Goal: Task Accomplishment & Management: Understand process/instructions

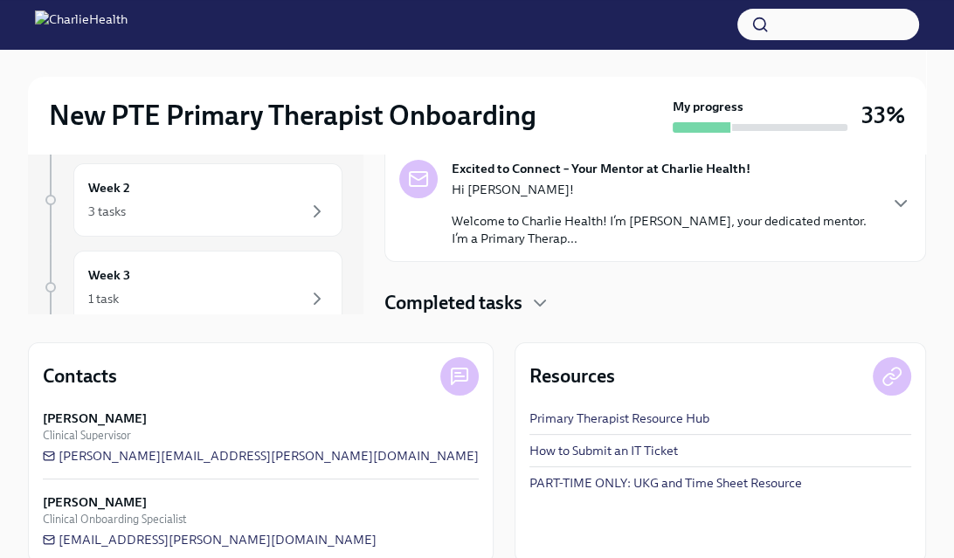
scroll to position [229, 0]
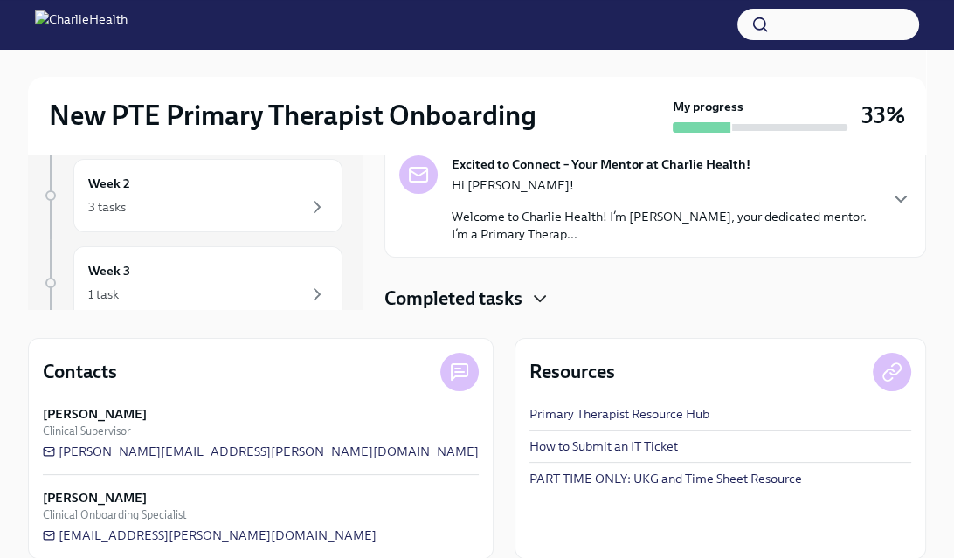
click at [543, 299] on icon "button" at bounding box center [540, 298] width 10 height 5
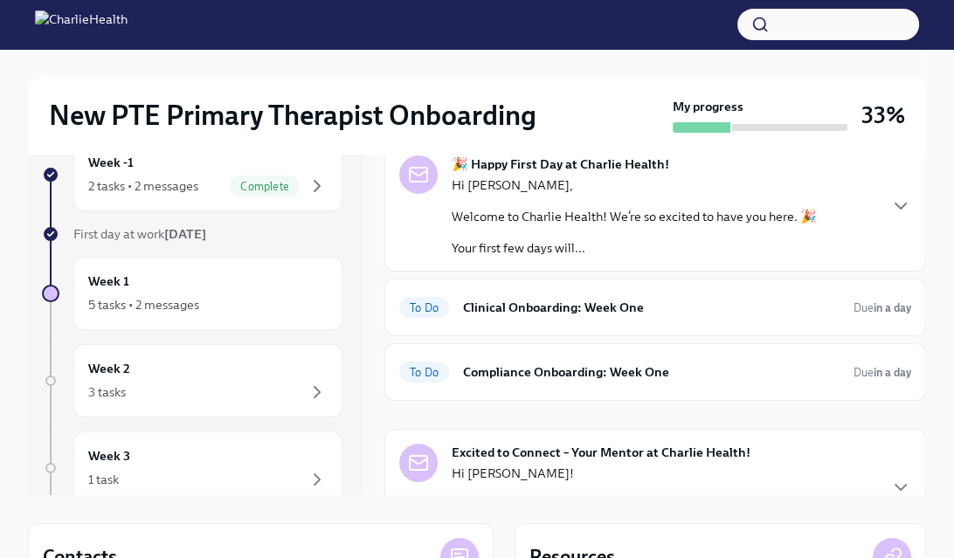
scroll to position [45, 0]
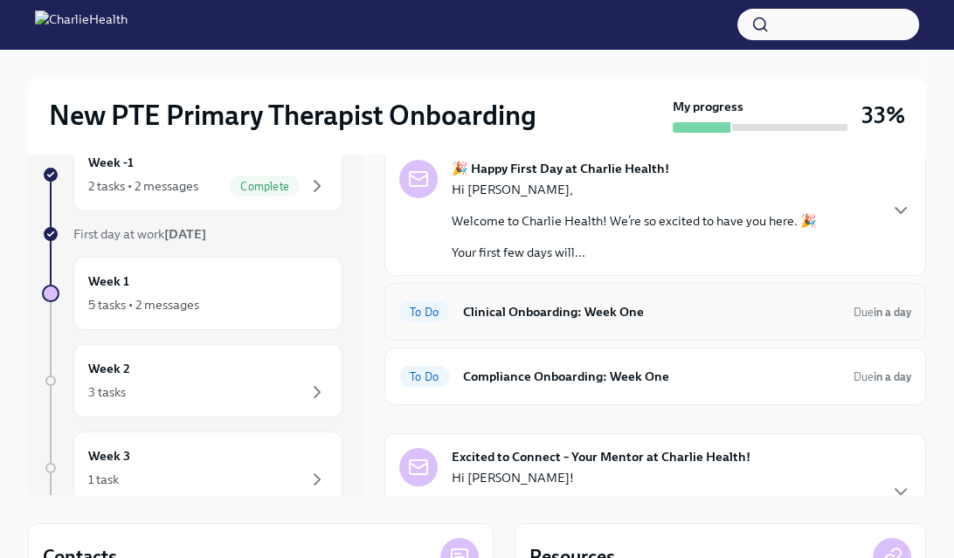
click at [582, 299] on div "To Do Clinical Onboarding: Week One Due in a day" at bounding box center [655, 312] width 512 height 28
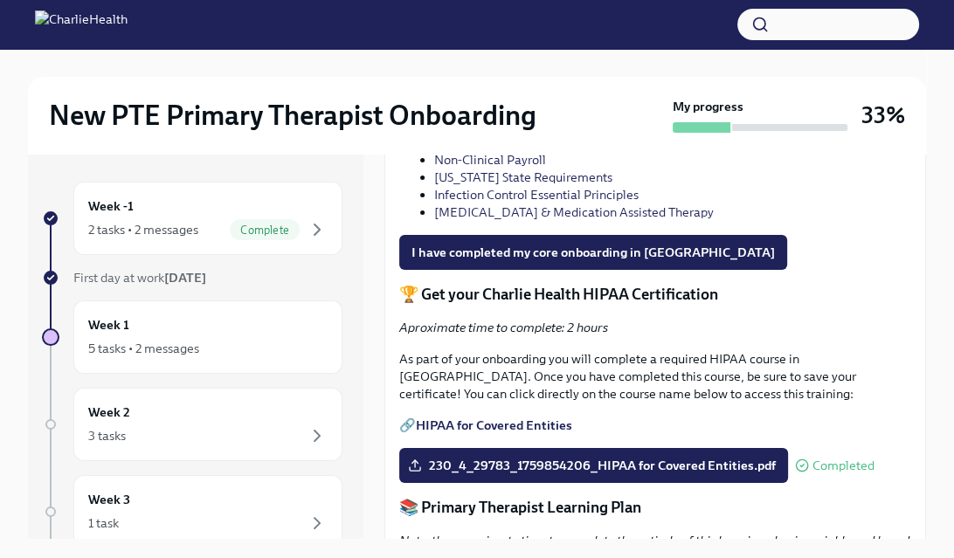
scroll to position [1343, 0]
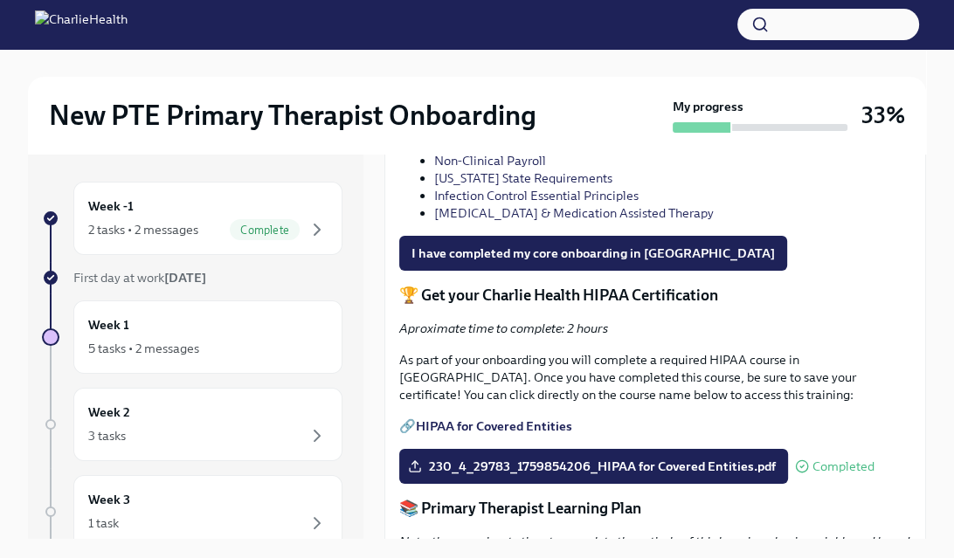
click at [565, 134] on link "Charlie Health Essentials (PTE)" at bounding box center [521, 126] width 174 height 16
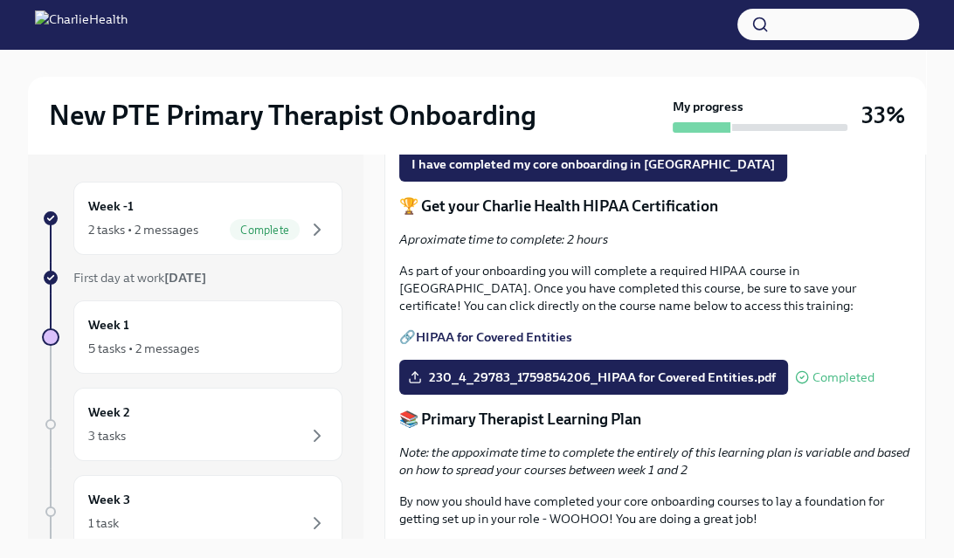
scroll to position [1433, 0]
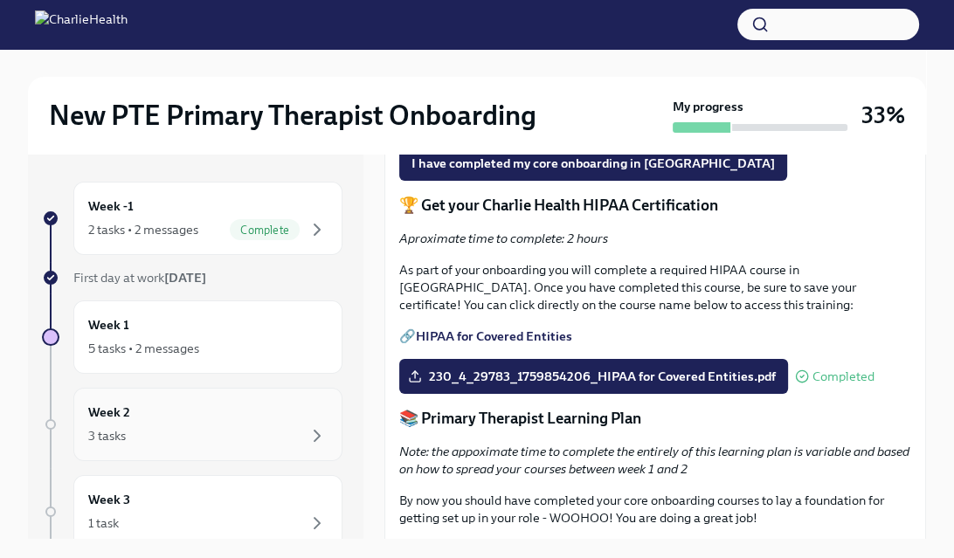
click at [293, 458] on div "Week 2 3 tasks" at bounding box center [207, 424] width 269 height 73
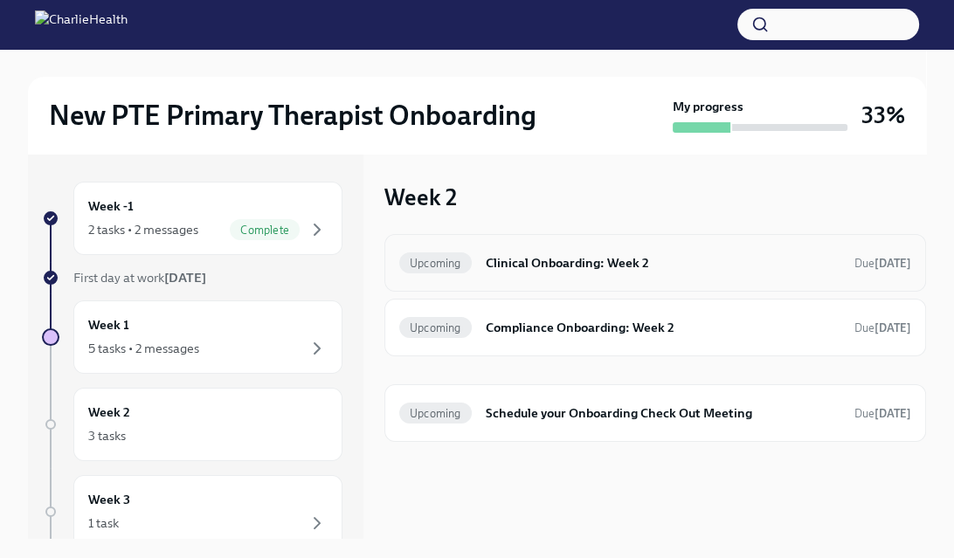
click at [492, 262] on h6 "Clinical Onboarding: Week 2" at bounding box center [663, 262] width 355 height 19
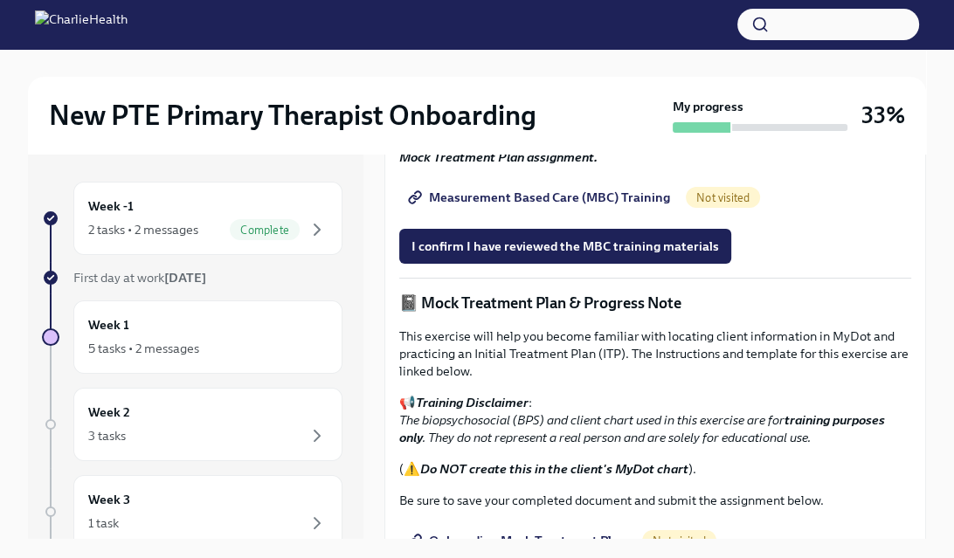
scroll to position [1017, 0]
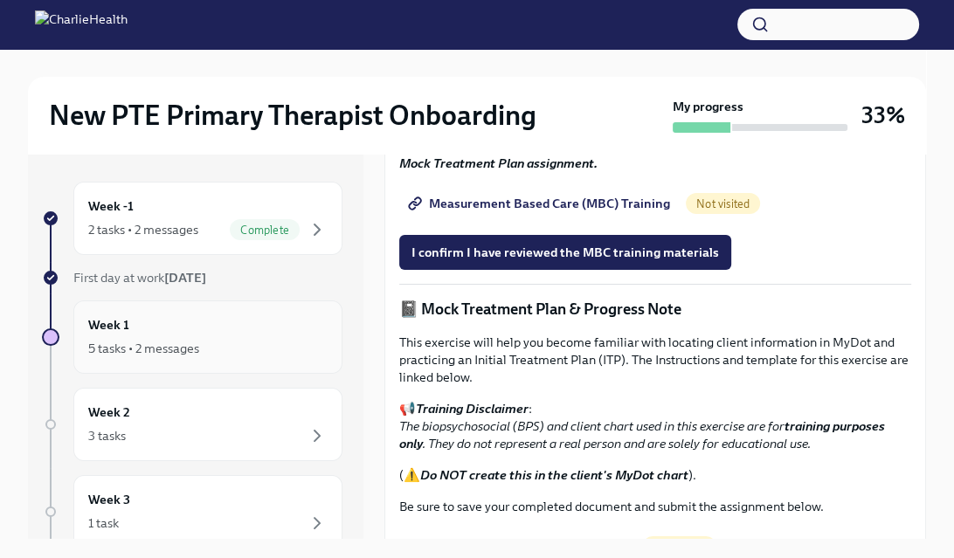
click at [273, 325] on div "Week 1 5 tasks • 2 messages" at bounding box center [207, 337] width 239 height 44
